Goal: Task Accomplishment & Management: Complete application form

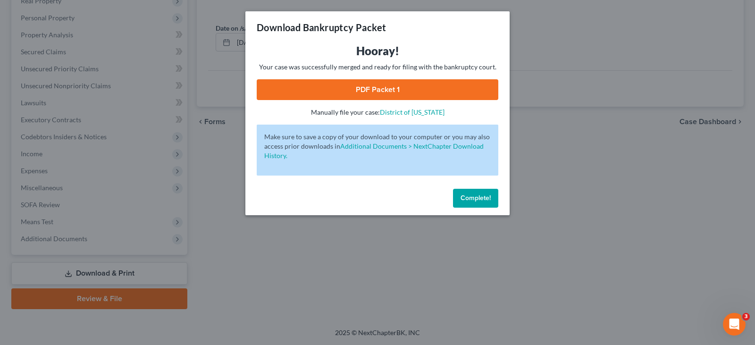
click at [472, 201] on span "Complete!" at bounding box center [475, 198] width 30 height 8
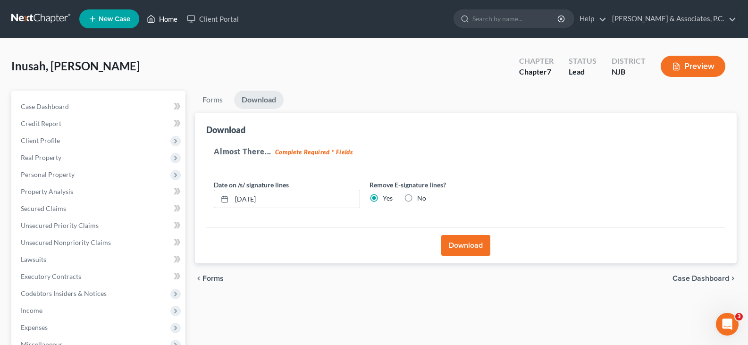
click at [167, 18] on link "Home" at bounding box center [162, 18] width 40 height 17
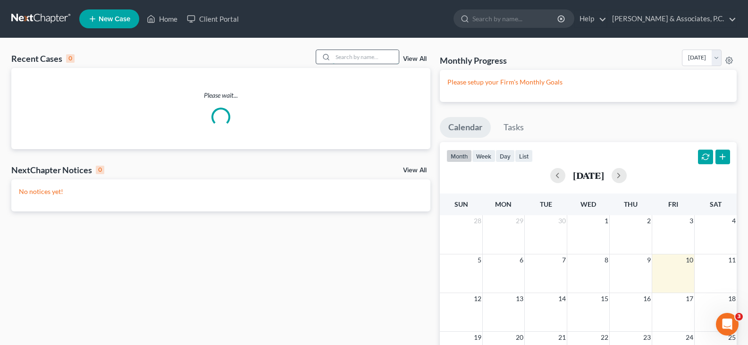
click at [371, 58] on input "search" at bounding box center [366, 57] width 66 height 14
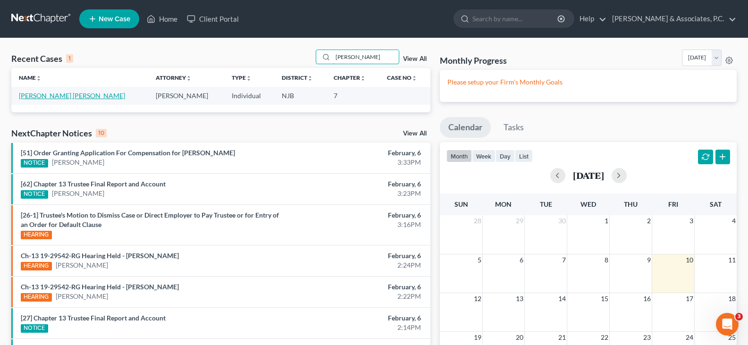
type input "[PERSON_NAME]"
click at [59, 92] on link "[PERSON_NAME] [PERSON_NAME]" at bounding box center [72, 96] width 106 height 8
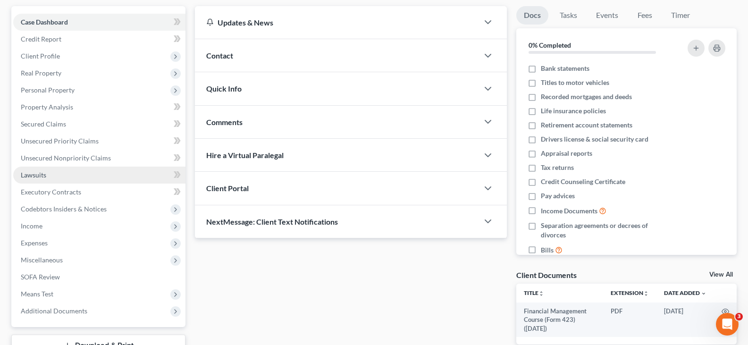
scroll to position [94, 0]
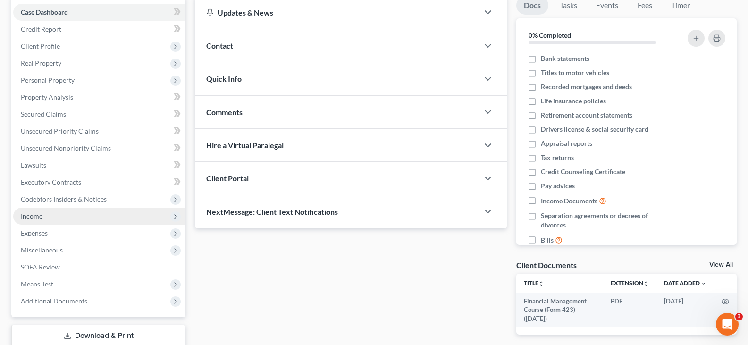
click at [33, 216] on span "Income" at bounding box center [32, 216] width 22 height 8
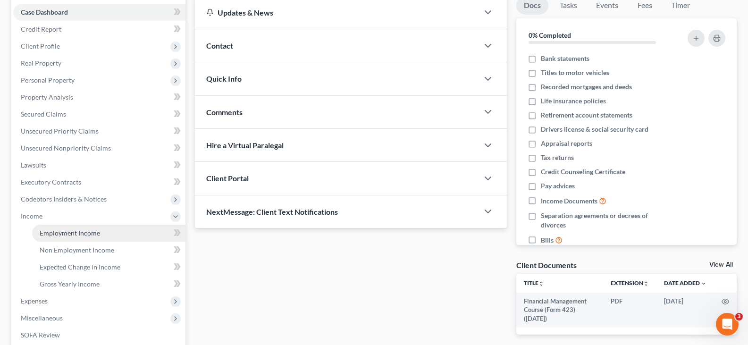
click at [63, 236] on span "Employment Income" at bounding box center [70, 233] width 60 height 8
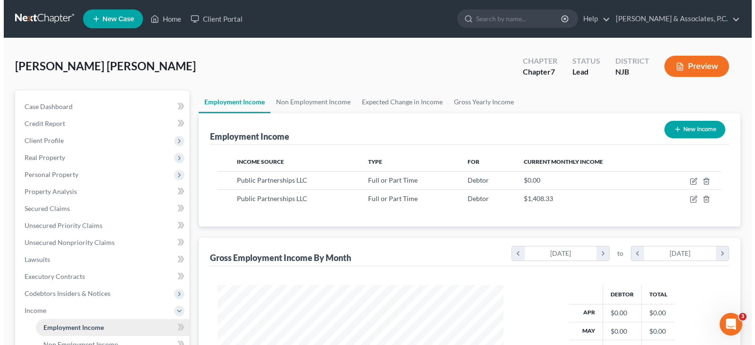
scroll to position [169, 305]
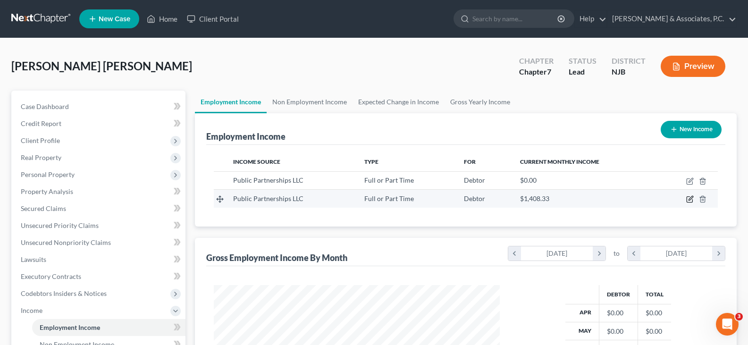
click at [689, 197] on icon "button" at bounding box center [689, 200] width 6 height 6
select select "0"
select select "10"
select select "2"
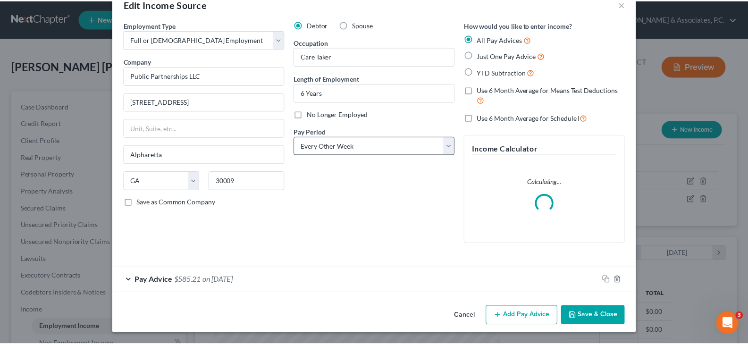
scroll to position [0, 0]
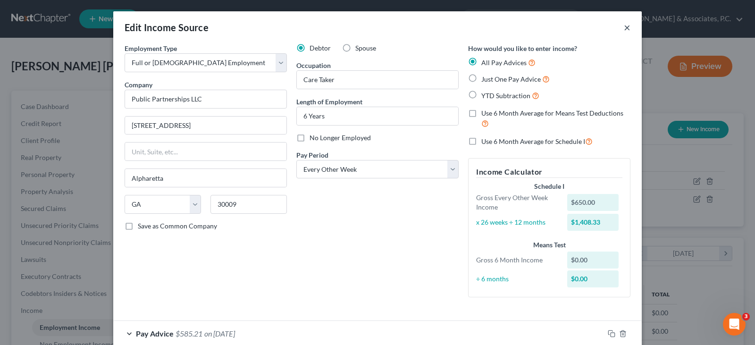
click at [624, 25] on button "×" at bounding box center [627, 27] width 7 height 11
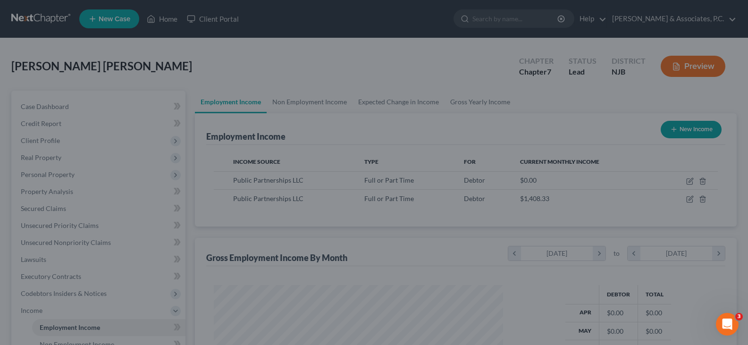
scroll to position [471633, 471497]
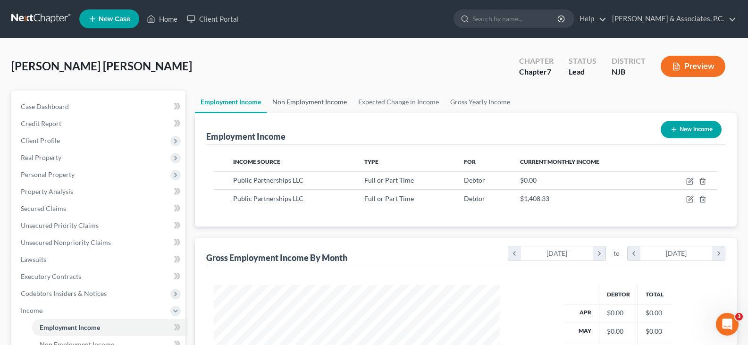
click at [311, 102] on link "Non Employment Income" at bounding box center [310, 102] width 86 height 23
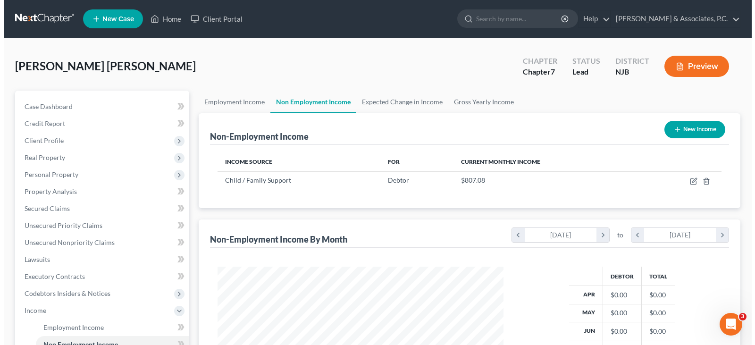
scroll to position [169, 305]
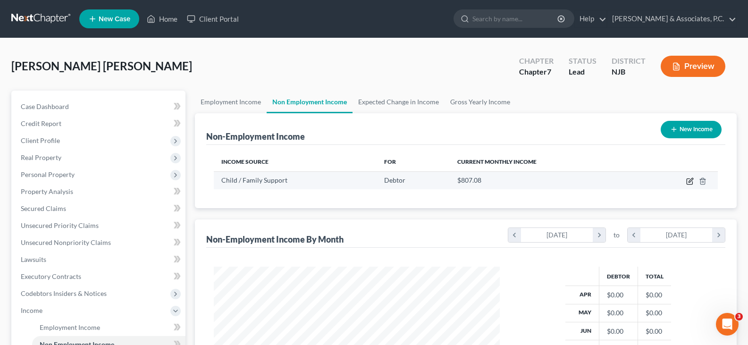
click at [689, 178] on icon "button" at bounding box center [690, 181] width 8 height 8
select select "7"
select select "3"
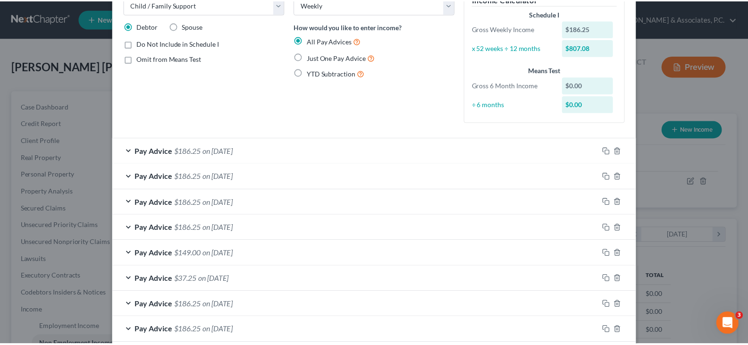
scroll to position [0, 0]
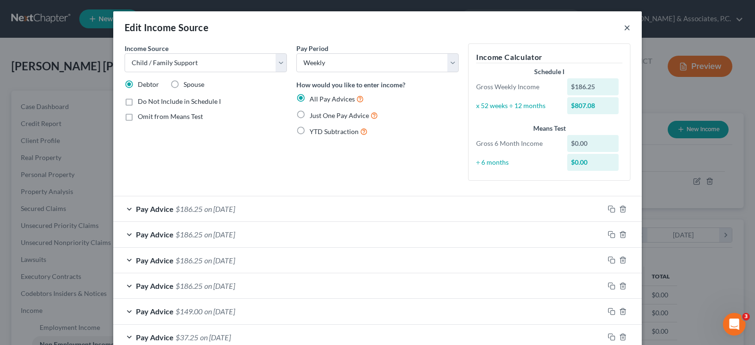
click at [624, 28] on button "×" at bounding box center [627, 27] width 7 height 11
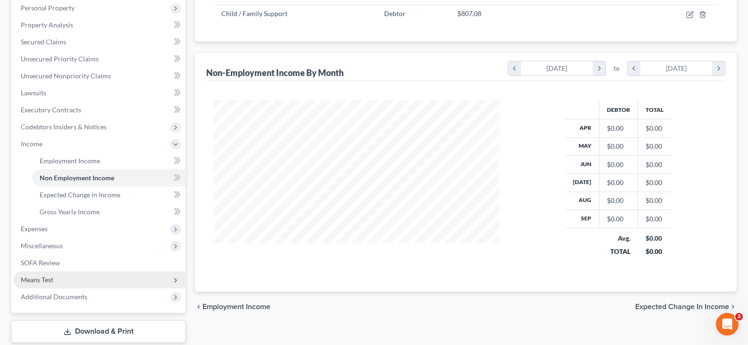
scroll to position [189, 0]
